Goal: Check status: Check status

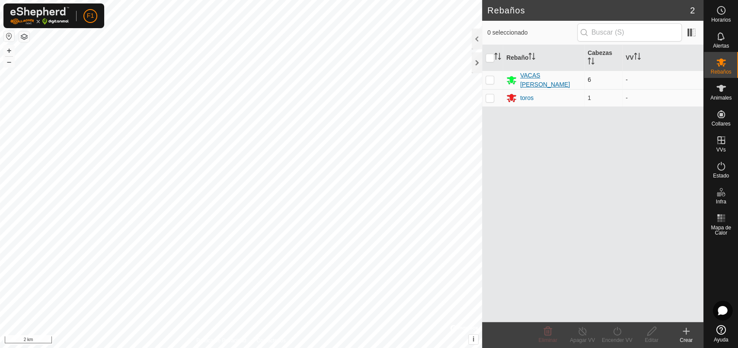
click at [525, 82] on div "VACAS [PERSON_NAME]" at bounding box center [550, 80] width 61 height 18
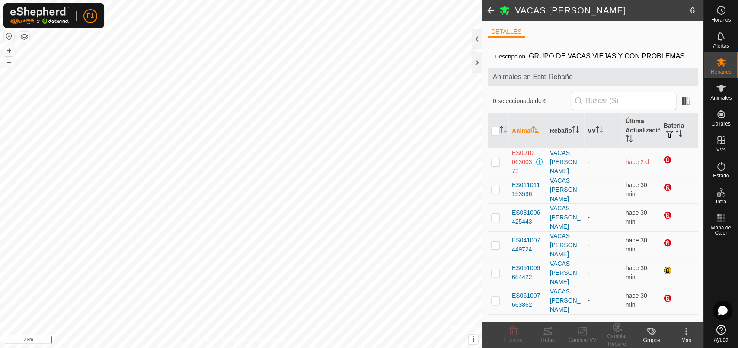
click at [504, 1] on div "VACAS [PERSON_NAME] 6 DETALLES Descripción GRUPO DE VACAS VIEJAS Y CON PROBLEMA…" at bounding box center [352, 174] width 704 height 348
click at [40, 347] on html "F1 Horarios Alertas Rebaños Animales Collares VVs Estado Infra Mapa de Calor Ay…" at bounding box center [369, 174] width 738 height 348
click at [135, 347] on html "F1 Horarios Alertas Rebaños Animales Collares VVs Estado Infra Mapa de Calor Ay…" at bounding box center [369, 174] width 738 height 348
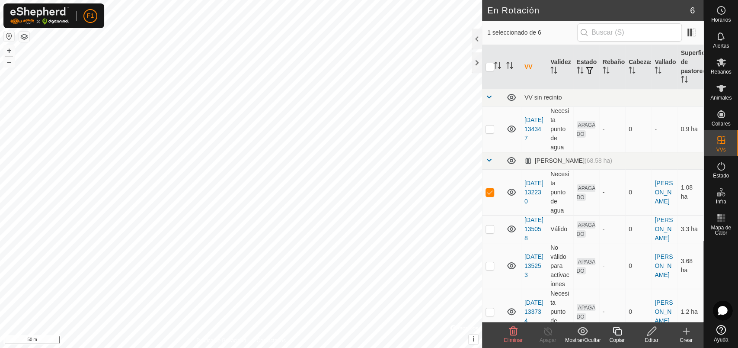
checkbox input "false"
checkbox input "true"
checkbox input "false"
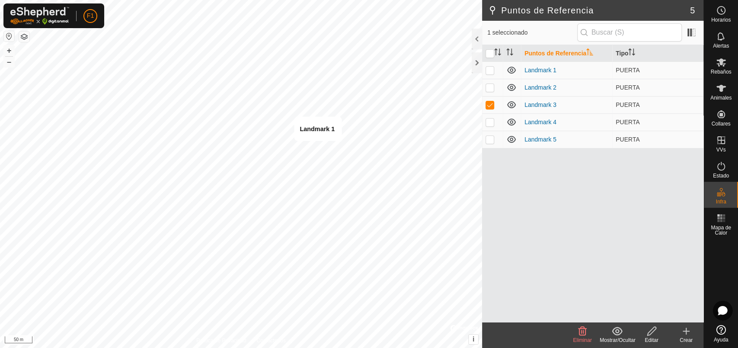
checkbox input "true"
checkbox input "false"
